Goal: Task Accomplishment & Management: Manage account settings

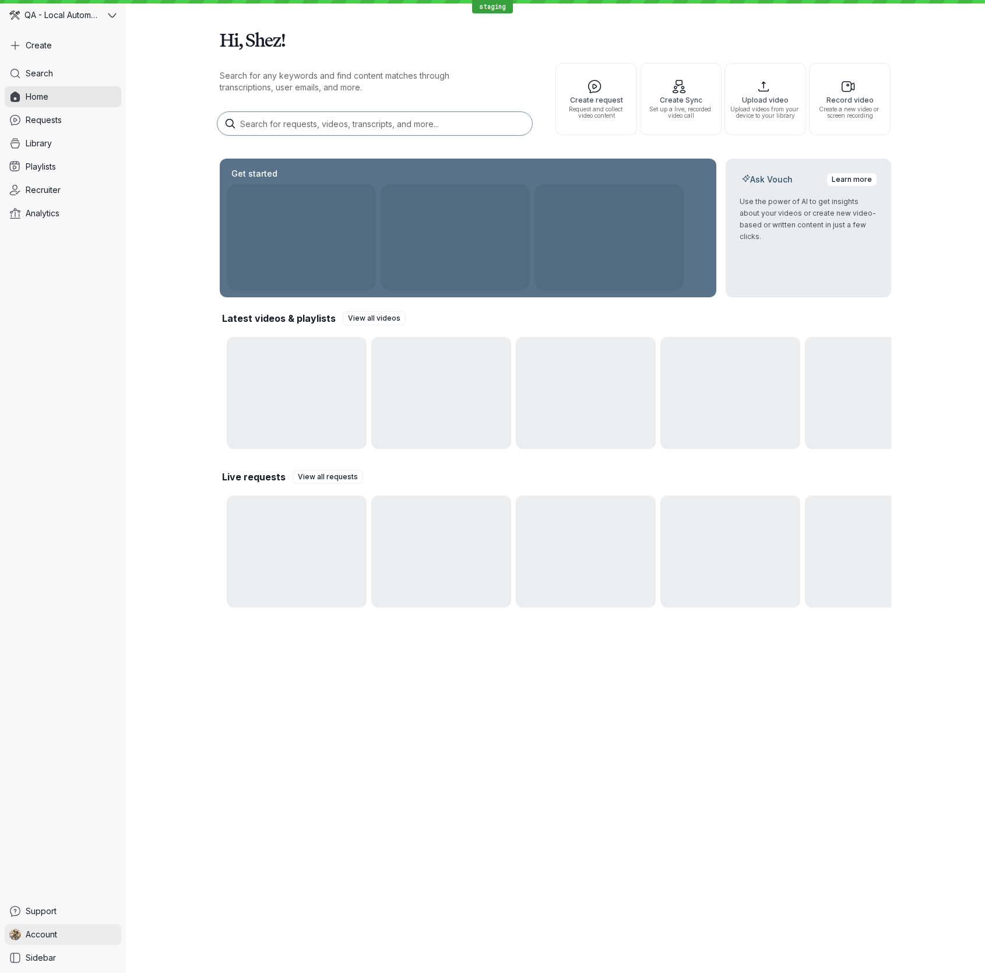
click at [62, 931] on link "Account" at bounding box center [63, 934] width 117 height 21
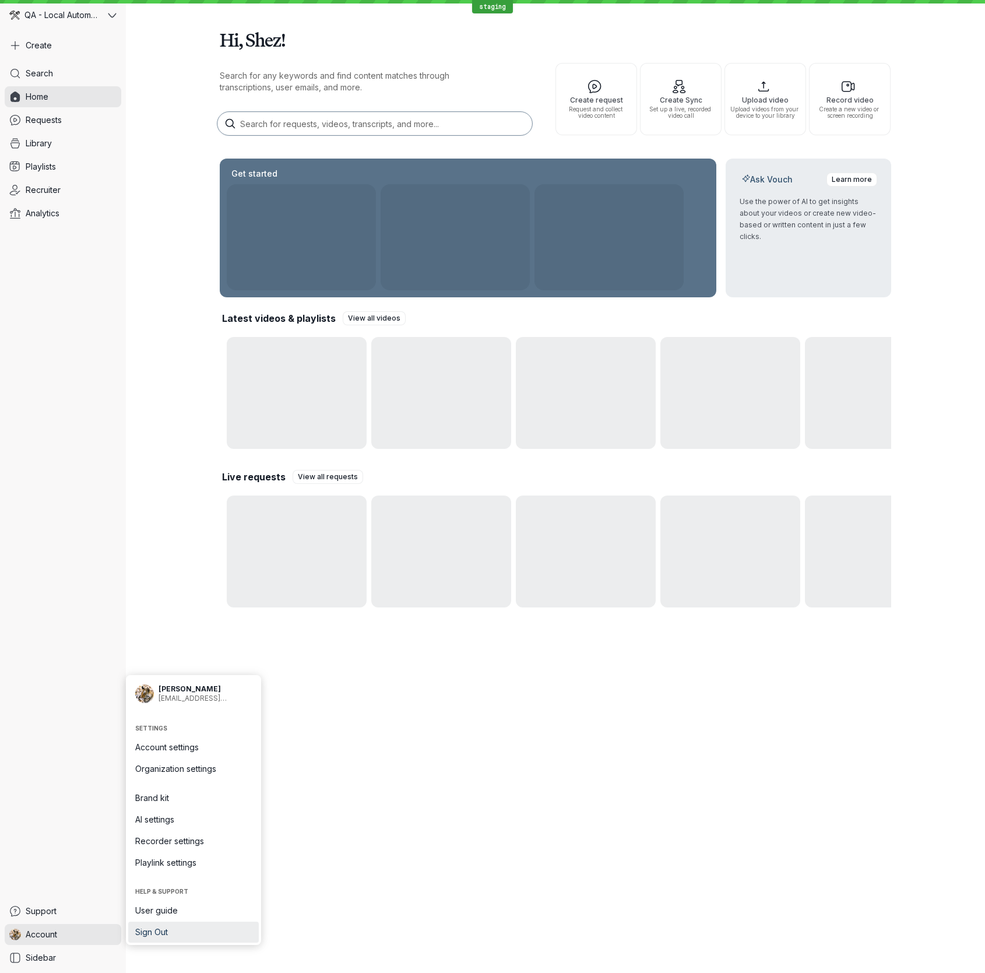
click at [179, 929] on span "Sign Out" at bounding box center [193, 932] width 117 height 12
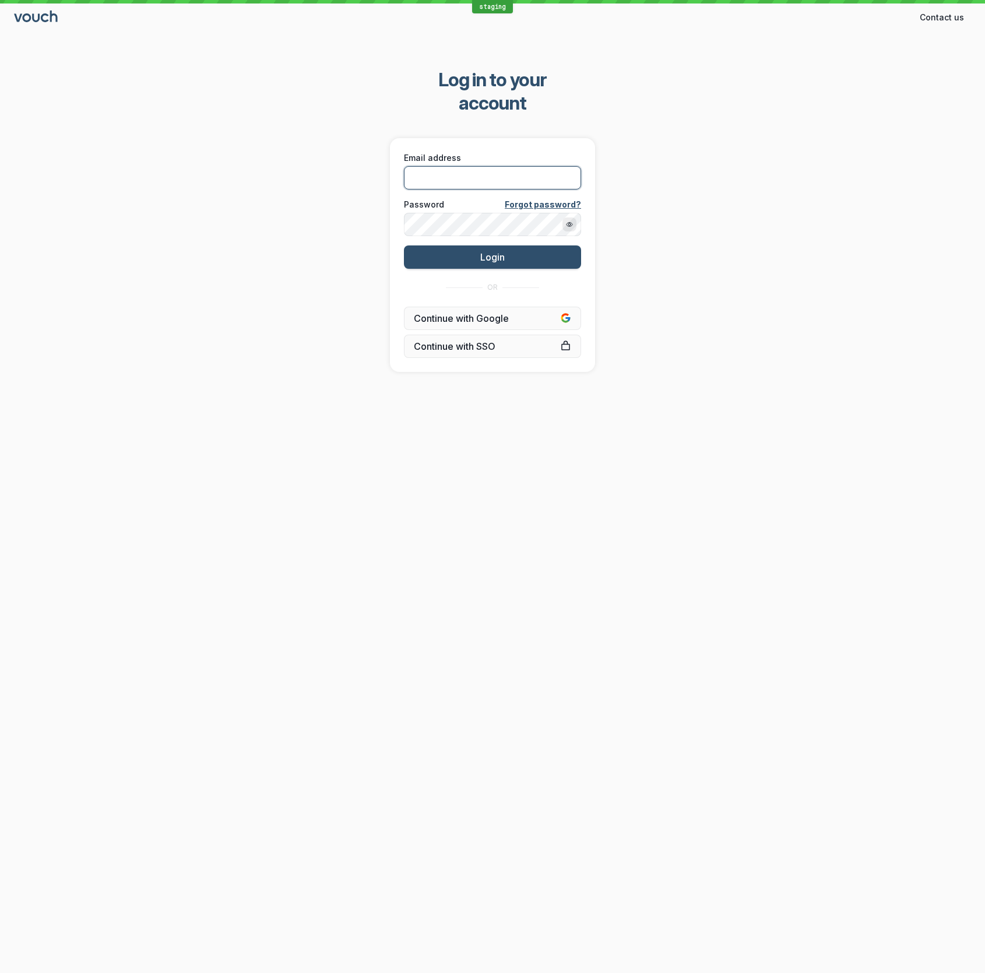
click at [484, 166] on input "Email address" at bounding box center [492, 177] width 177 height 23
type input "[EMAIL_ADDRESS][DOMAIN_NAME]"
